Goal: Task Accomplishment & Management: Use online tool/utility

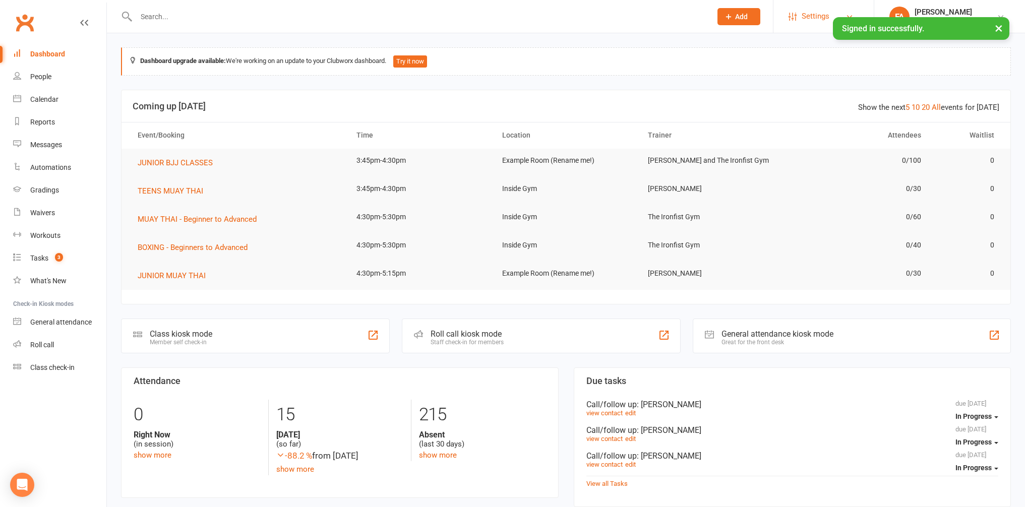
click at [806, 18] on span "Settings" at bounding box center [815, 16] width 28 height 23
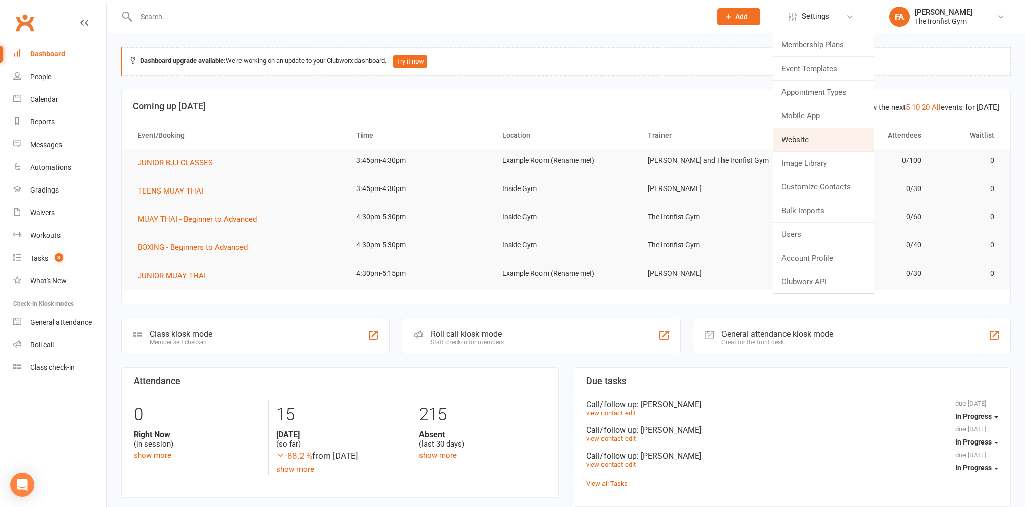
click at [802, 142] on link "Website" at bounding box center [823, 139] width 100 height 23
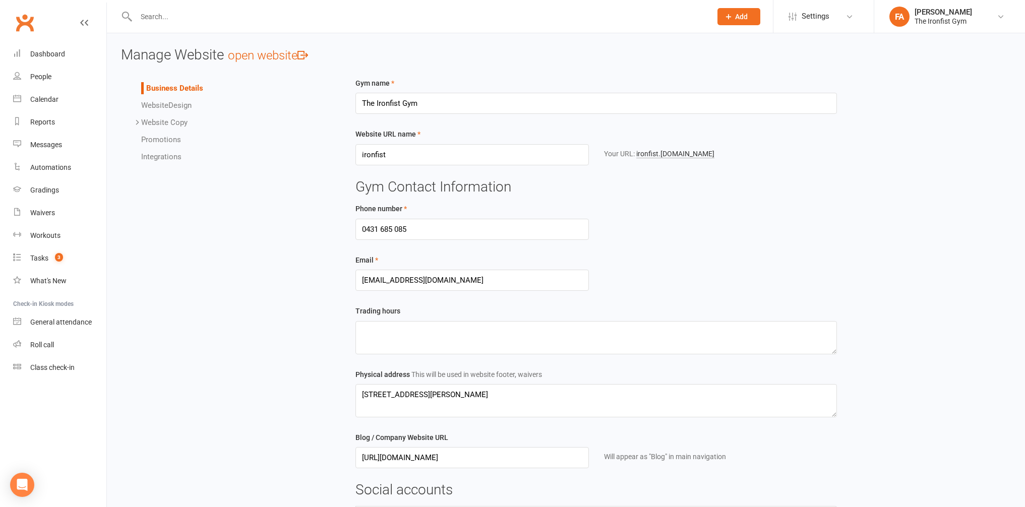
click at [155, 106] on span "Website" at bounding box center [154, 105] width 27 height 9
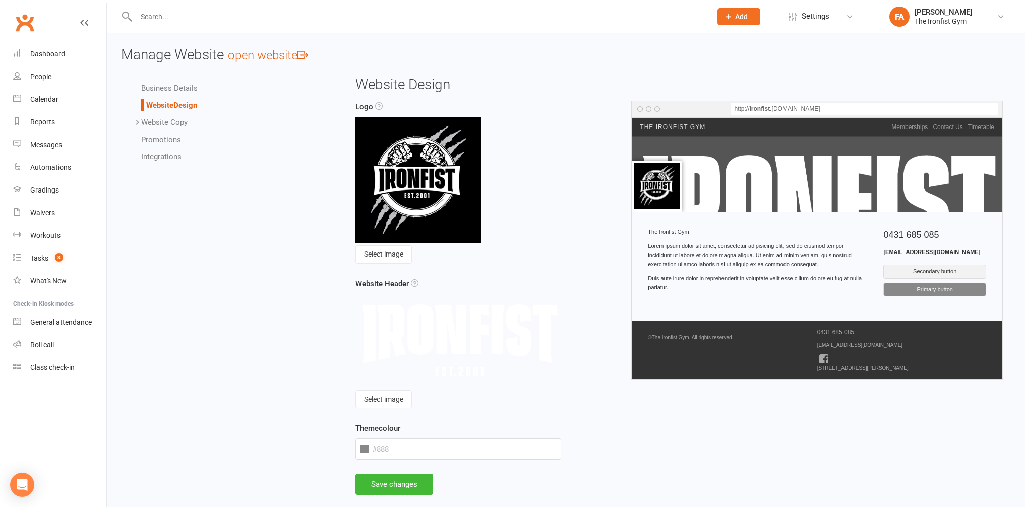
click at [155, 140] on link "Promotions" at bounding box center [161, 139] width 40 height 9
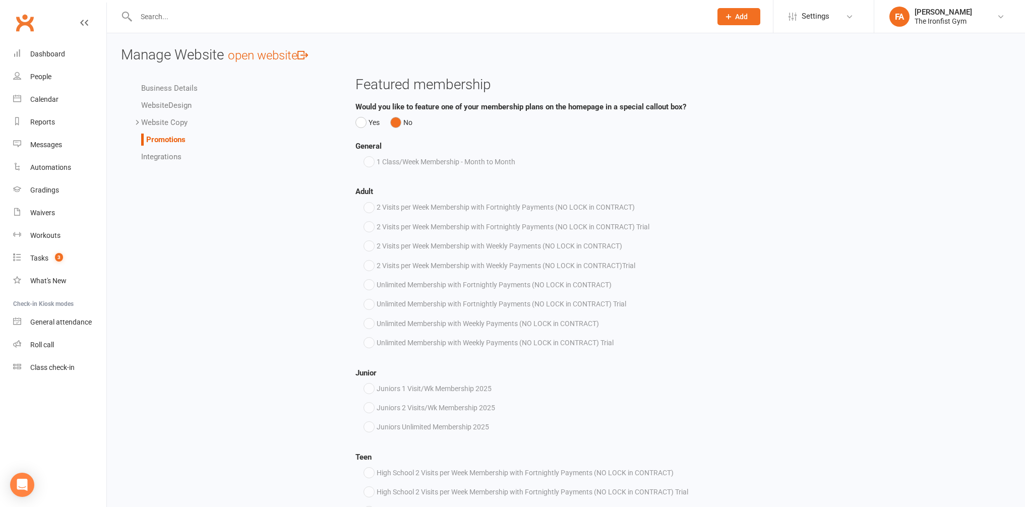
click at [171, 155] on link "Integrations" at bounding box center [161, 156] width 40 height 9
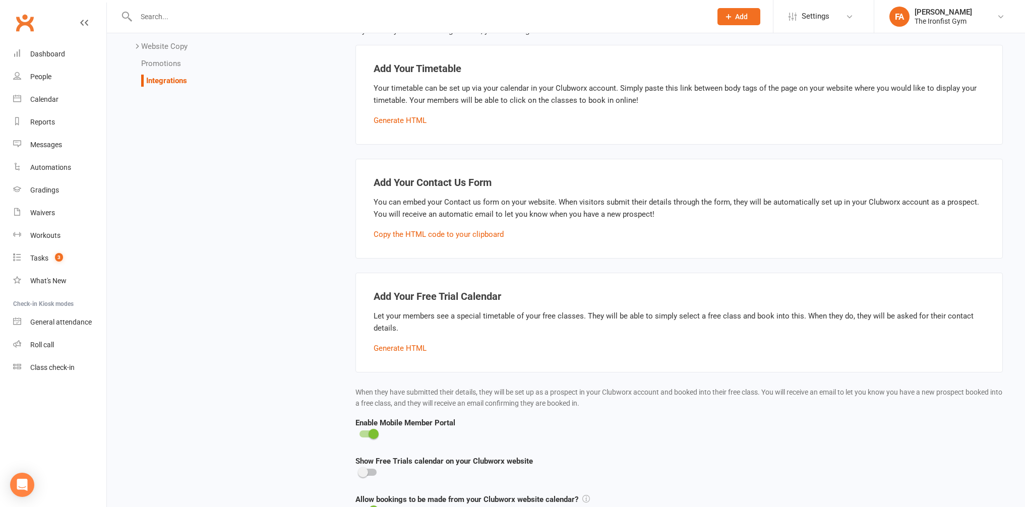
scroll to position [170, 0]
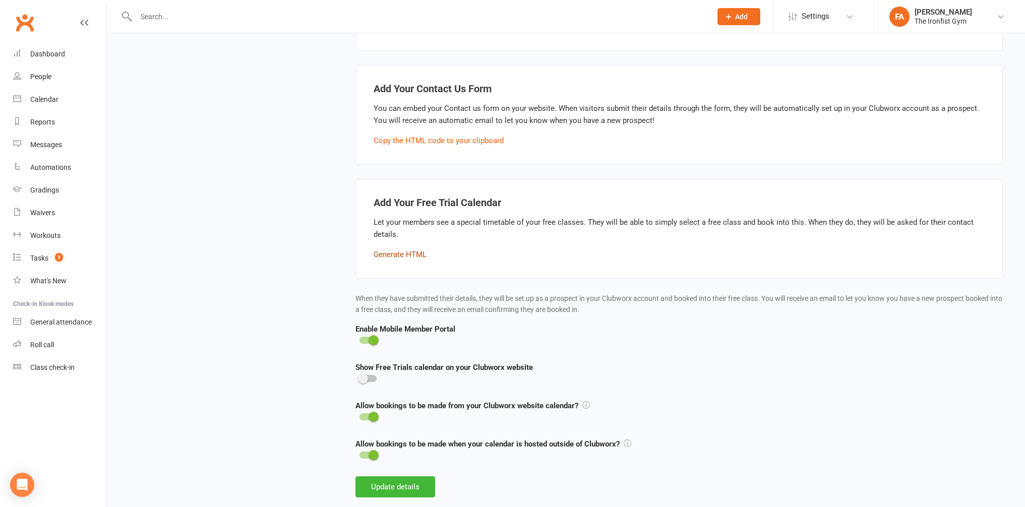
click at [397, 254] on button "Generate HTML" at bounding box center [400, 255] width 53 height 12
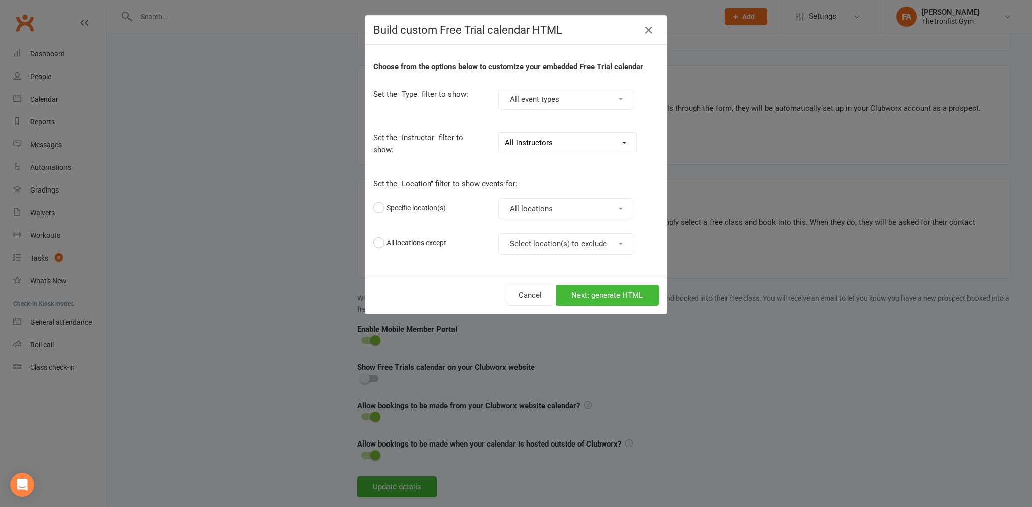
click at [467, 260] on div "Choose from the options below to customize your embedded Free Trial calendar Se…" at bounding box center [515, 161] width 301 height 232
click at [589, 295] on button "Next: generate HTML" at bounding box center [607, 295] width 103 height 21
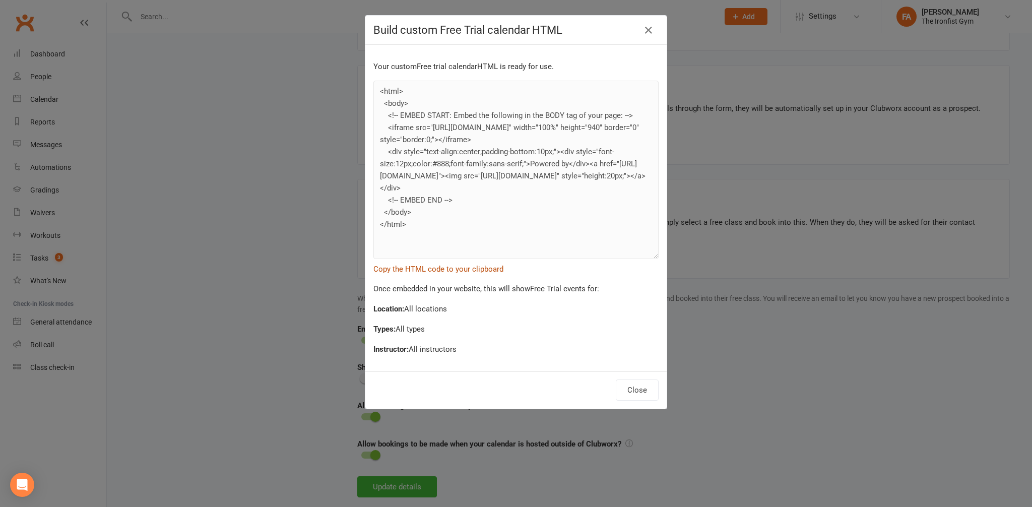
click at [418, 269] on button "Copy the HTML code to your clipboard" at bounding box center [439, 269] width 130 height 12
click at [633, 393] on button "Close" at bounding box center [637, 390] width 43 height 21
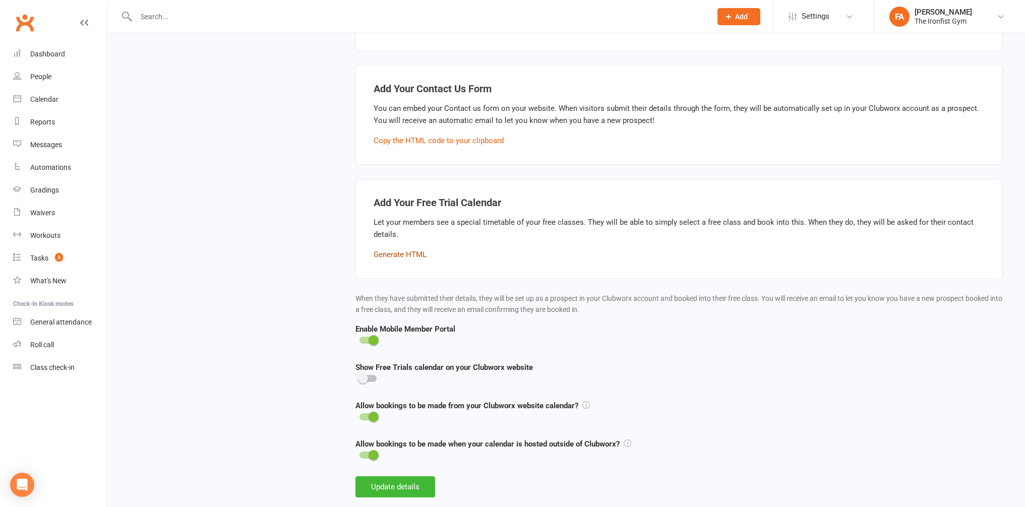
click at [397, 249] on button "Generate HTML" at bounding box center [400, 255] width 53 height 12
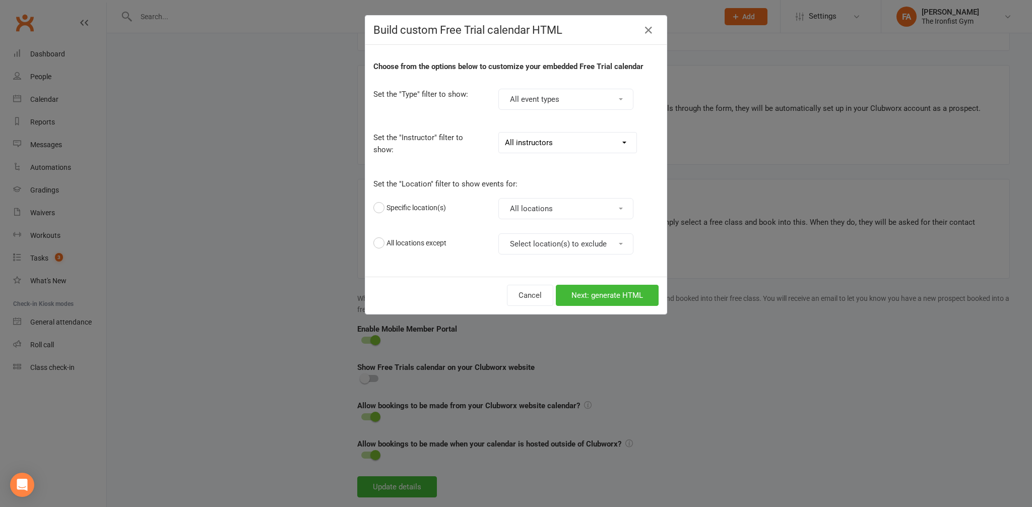
drag, startPoint x: 642, startPoint y: 29, endPoint x: 636, endPoint y: 37, distance: 9.7
click at [643, 29] on icon at bounding box center [649, 30] width 12 height 12
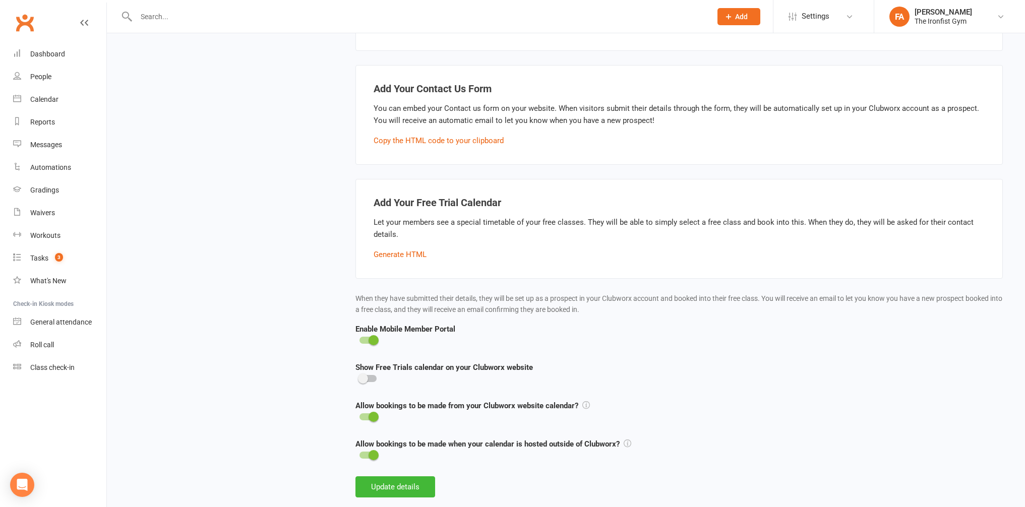
click at [327, 202] on div "Business Details Website Design Website Copy Homepage Contact Us Gallery Terms …" at bounding box center [565, 210] width 905 height 607
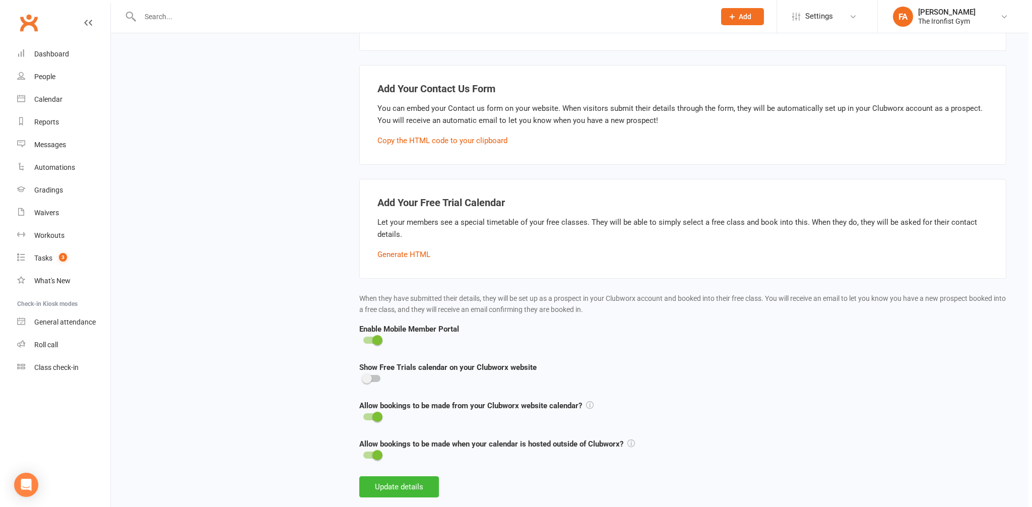
scroll to position [0, 0]
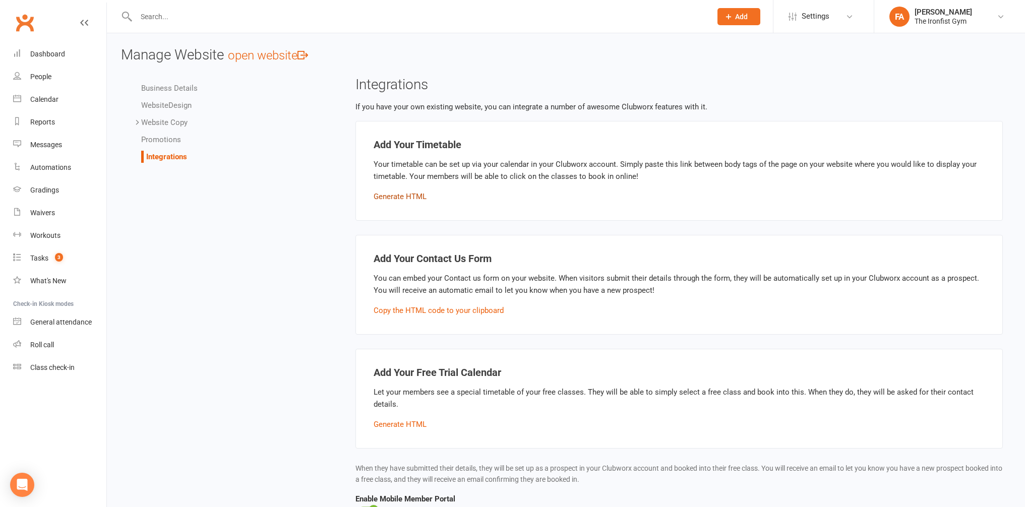
click at [404, 198] on button "Generate HTML" at bounding box center [400, 197] width 53 height 12
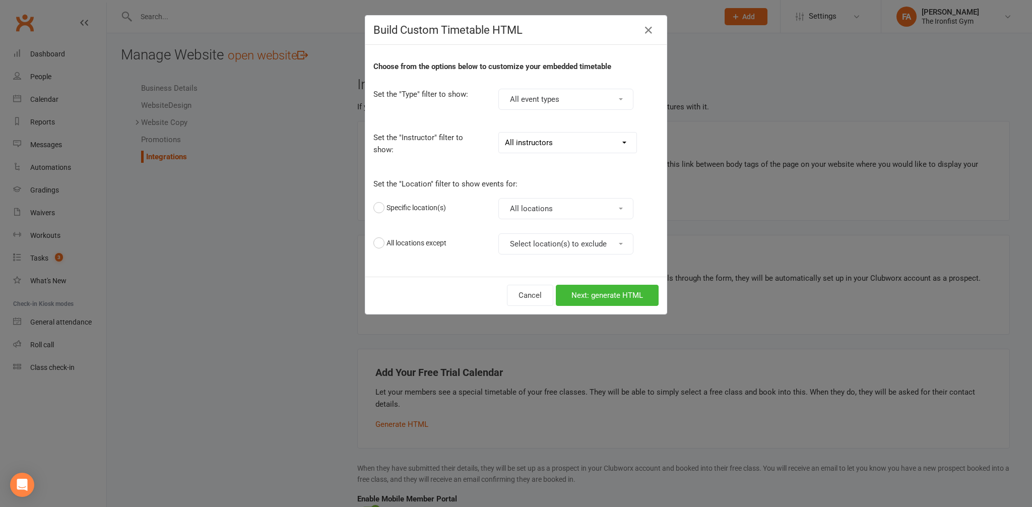
click at [515, 141] on select "All instructors [PERSON_NAME] [PERSON_NAME] [PERSON_NAME] [PERSON_NAME] [PERSON…" at bounding box center [568, 143] width 138 height 20
click at [499, 133] on select "All instructors [PERSON_NAME] [PERSON_NAME] [PERSON_NAME] [PERSON_NAME] [PERSON…" at bounding box center [568, 143] width 138 height 20
click at [520, 207] on button "All locations" at bounding box center [566, 208] width 135 height 21
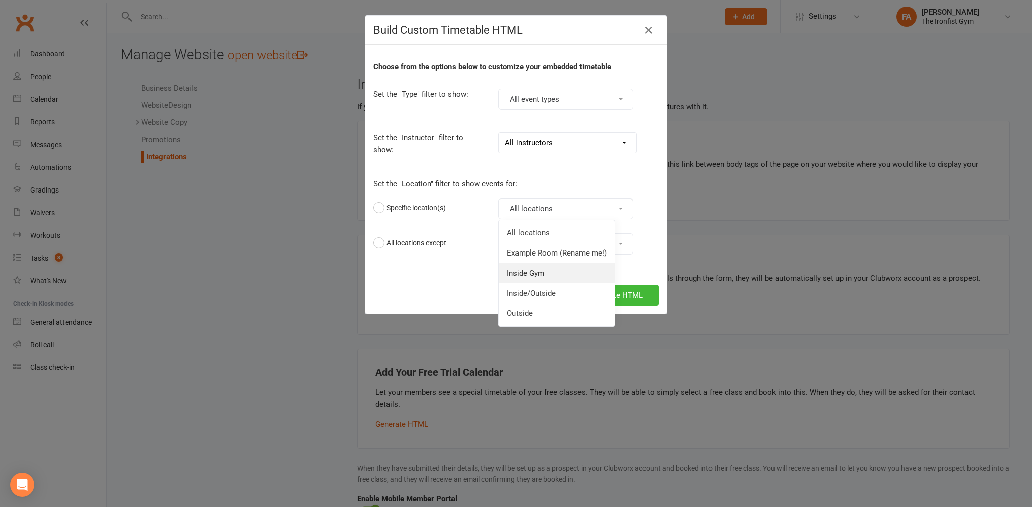
click at [515, 268] on link "Inside Gym" at bounding box center [557, 273] width 116 height 20
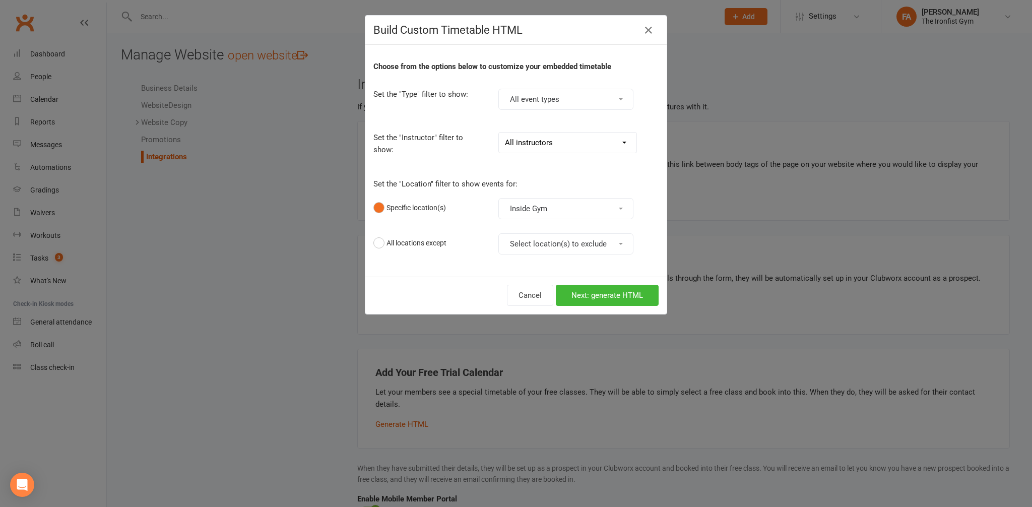
click at [471, 172] on div "Choose from the options below to customize your embedded timetable Set the "Typ…" at bounding box center [515, 161] width 301 height 232
click at [510, 243] on button "Select location(s) to exclude" at bounding box center [566, 243] width 135 height 21
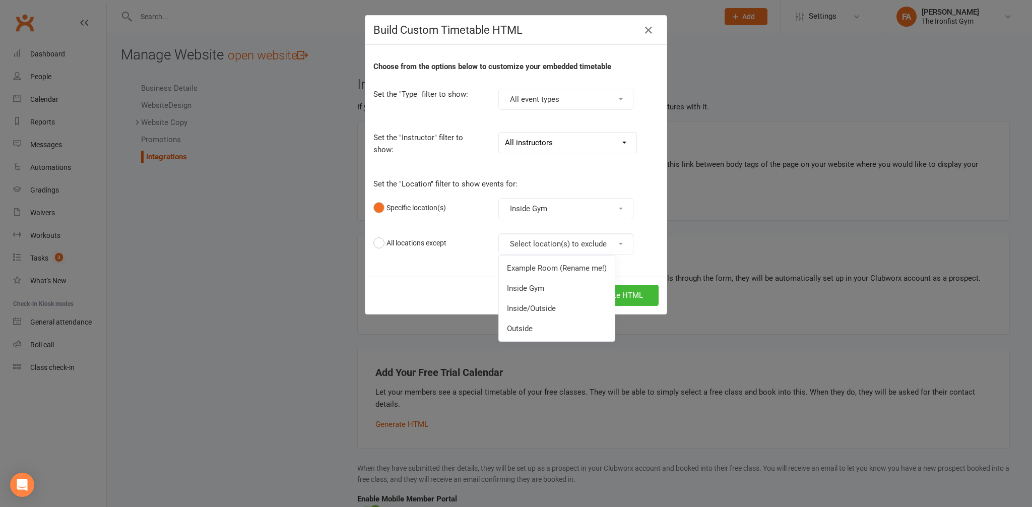
click at [458, 273] on div "Choose from the options below to customize your embedded timetable Set the "Typ…" at bounding box center [515, 161] width 301 height 232
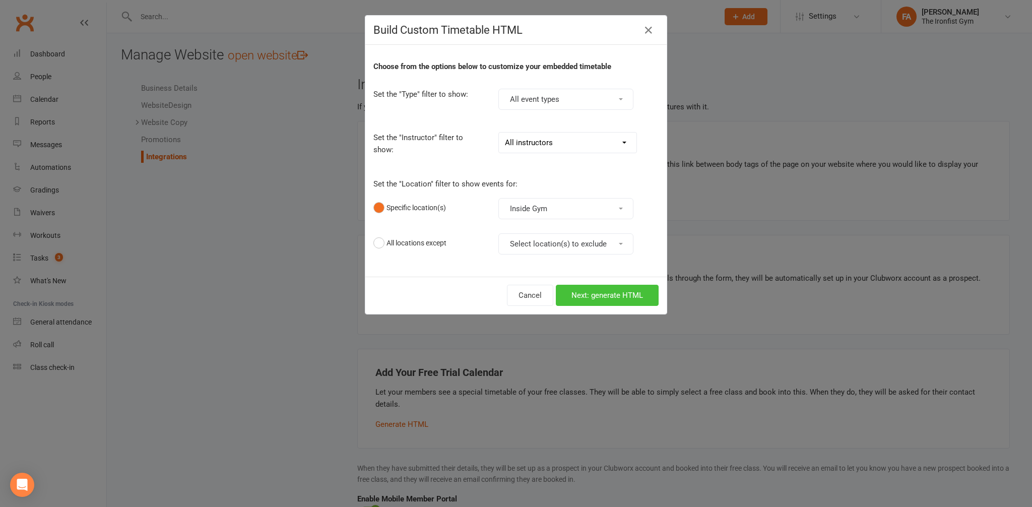
click at [585, 295] on button "Next: generate HTML" at bounding box center [607, 295] width 103 height 21
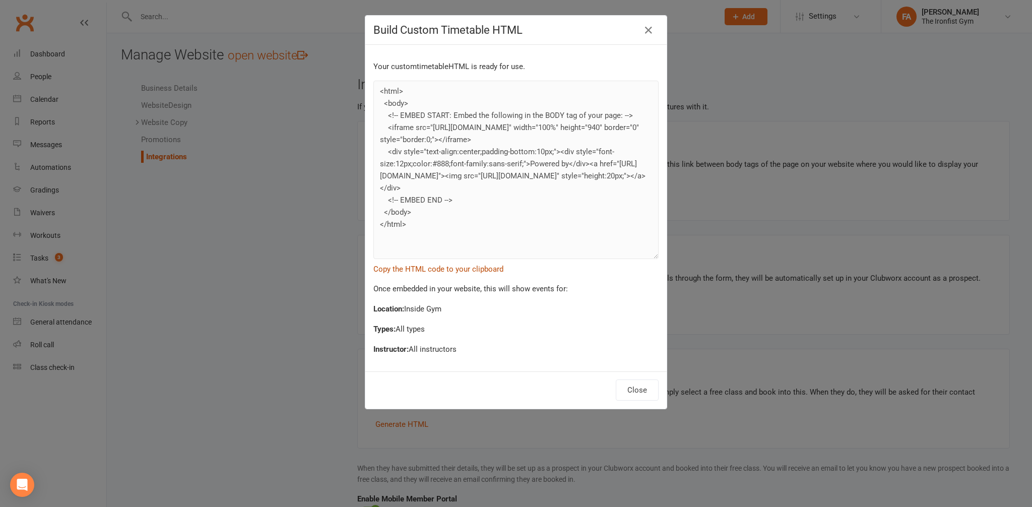
click at [432, 268] on button "Copy the HTML code to your clipboard" at bounding box center [439, 269] width 130 height 12
